Goal: Task Accomplishment & Management: Use online tool/utility

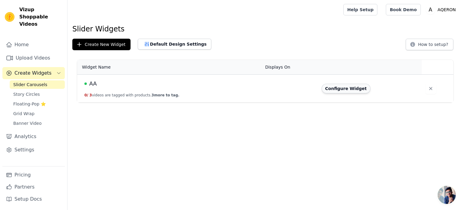
click at [346, 88] on button "Configure Widget" at bounding box center [346, 89] width 49 height 10
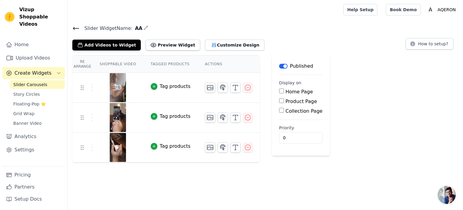
click at [111, 64] on th "Shoppable Video" at bounding box center [117, 63] width 51 height 17
click at [169, 65] on th "Tagged Products" at bounding box center [171, 63] width 54 height 17
click at [218, 44] on button "Customize Design" at bounding box center [234, 44] width 59 height 11
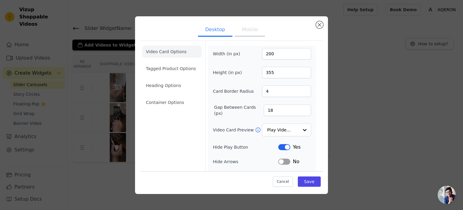
click at [250, 27] on button "Mobile" at bounding box center [250, 30] width 30 height 13
click at [212, 30] on button "Desktop" at bounding box center [215, 30] width 34 height 13
click at [248, 30] on button "Mobile" at bounding box center [250, 30] width 30 height 13
click at [216, 29] on button "Desktop" at bounding box center [215, 30] width 34 height 13
click at [275, 92] on input "4" at bounding box center [286, 90] width 49 height 11
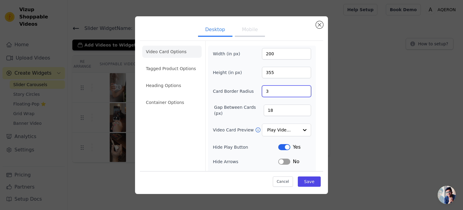
type input "3"
click at [301, 93] on input "3" at bounding box center [286, 90] width 49 height 11
click at [301, 107] on input "19" at bounding box center [287, 109] width 47 height 11
click at [301, 107] on input "20" at bounding box center [287, 109] width 47 height 11
click at [301, 107] on input "21" at bounding box center [287, 109] width 47 height 11
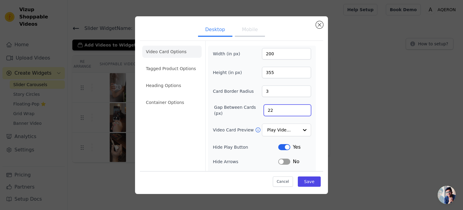
click at [301, 107] on input "22" at bounding box center [287, 109] width 47 height 11
click at [301, 107] on input "23" at bounding box center [287, 109] width 47 height 11
click at [301, 107] on input "24" at bounding box center [287, 109] width 47 height 11
type input "25"
click at [301, 107] on input "25" at bounding box center [287, 109] width 47 height 11
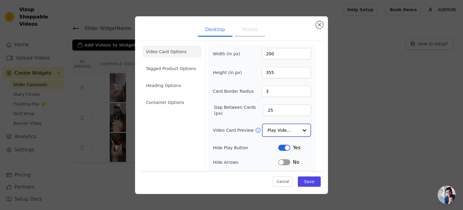
click at [301, 131] on div at bounding box center [305, 130] width 12 height 12
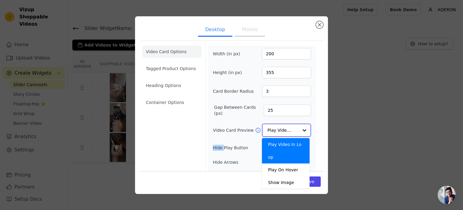
click at [301, 131] on div at bounding box center [305, 130] width 12 height 12
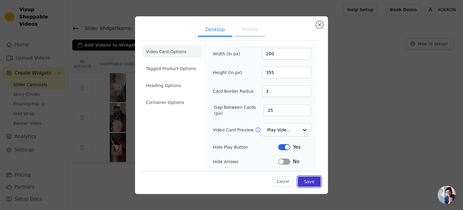
click at [305, 182] on button "Save" at bounding box center [309, 181] width 23 height 10
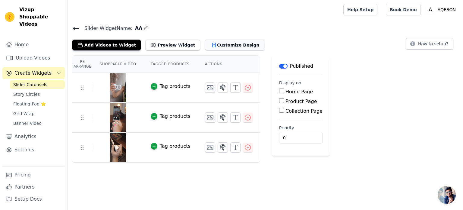
click at [215, 46] on button "Customize Design" at bounding box center [234, 44] width 59 height 11
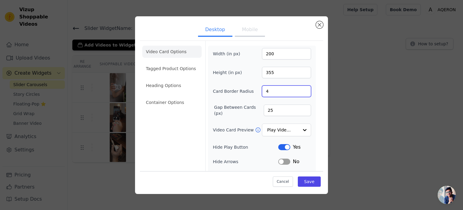
click at [301, 88] on input "4" at bounding box center [286, 90] width 49 height 11
click at [301, 88] on input "5" at bounding box center [286, 90] width 49 height 11
click at [301, 88] on input "6" at bounding box center [286, 90] width 49 height 11
click at [301, 88] on input "7" at bounding box center [286, 90] width 49 height 11
click at [301, 88] on input "8" at bounding box center [286, 90] width 49 height 11
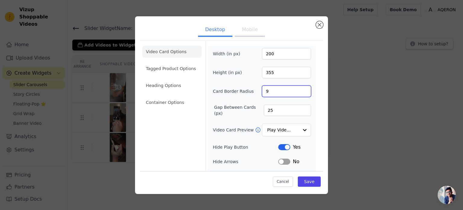
click at [301, 88] on input "9" at bounding box center [286, 90] width 49 height 11
click at [301, 88] on input "10" at bounding box center [286, 90] width 49 height 11
click at [301, 88] on input "11" at bounding box center [286, 90] width 49 height 11
click at [301, 88] on input "12" at bounding box center [286, 90] width 49 height 11
type input "13"
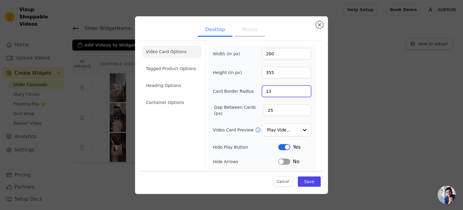
click at [301, 88] on input "13" at bounding box center [286, 90] width 49 height 11
click at [305, 178] on button "Save" at bounding box center [309, 181] width 23 height 10
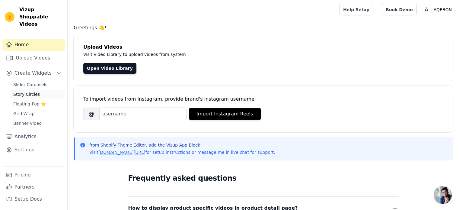
click at [22, 91] on span "Story Circles" at bounding box center [26, 94] width 27 height 6
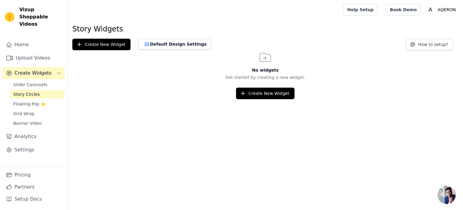
click at [26, 81] on span "Slider Carousels" at bounding box center [30, 84] width 34 height 6
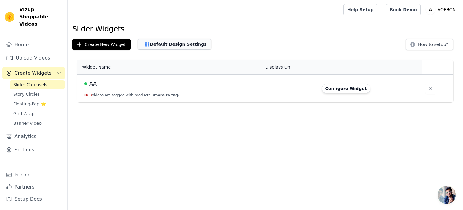
click at [152, 42] on button "Default Design Settings" at bounding box center [175, 44] width 74 height 11
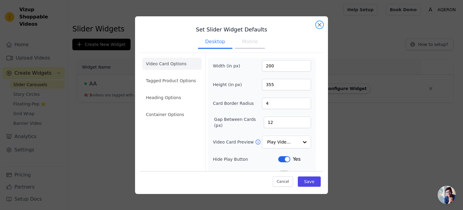
click at [317, 24] on button "Close modal" at bounding box center [319, 24] width 7 height 7
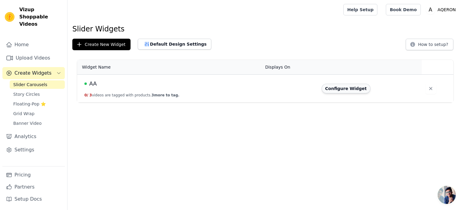
click at [334, 87] on button "Configure Widget" at bounding box center [346, 89] width 49 height 10
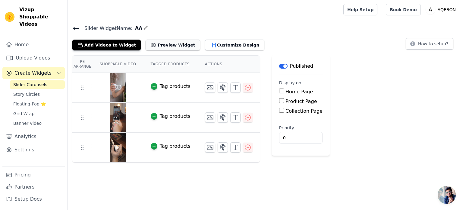
click at [152, 45] on button "Preview Widget" at bounding box center [173, 44] width 54 height 11
